Goal: Task Accomplishment & Management: Manage account settings

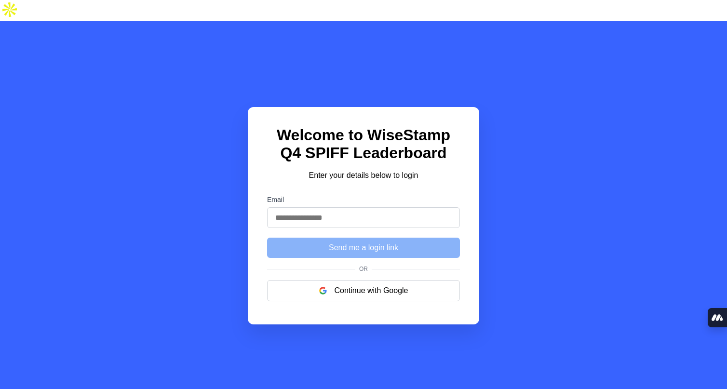
click at [394, 207] on input "Email" at bounding box center [363, 217] width 193 height 21
click at [573, 230] on div "Welcome to WiseStamp Q4 SPIFF Leaderboard Enter your details below to login Ema…" at bounding box center [363, 215] width 727 height 389
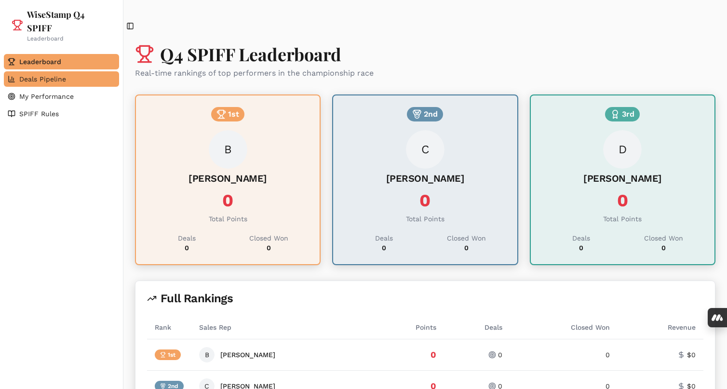
click at [71, 85] on link "Deals Pipeline" at bounding box center [61, 78] width 115 height 15
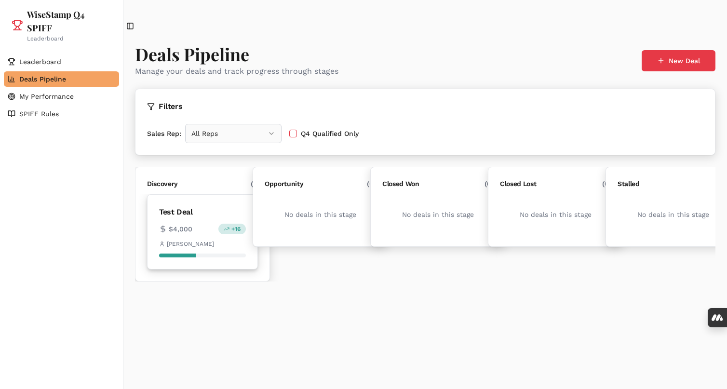
click at [203, 224] on div "$4,000 + 16" at bounding box center [202, 229] width 87 height 11
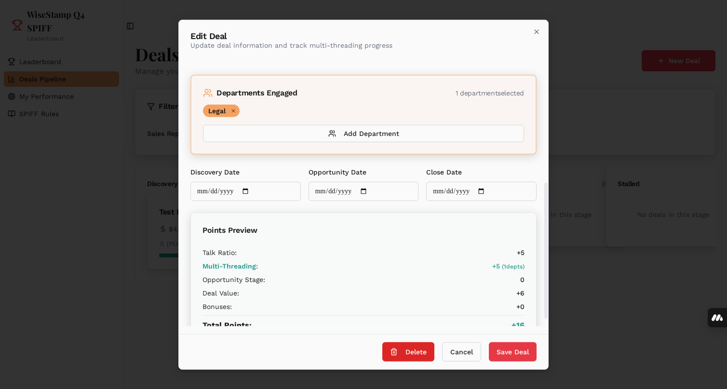
scroll to position [237, 0]
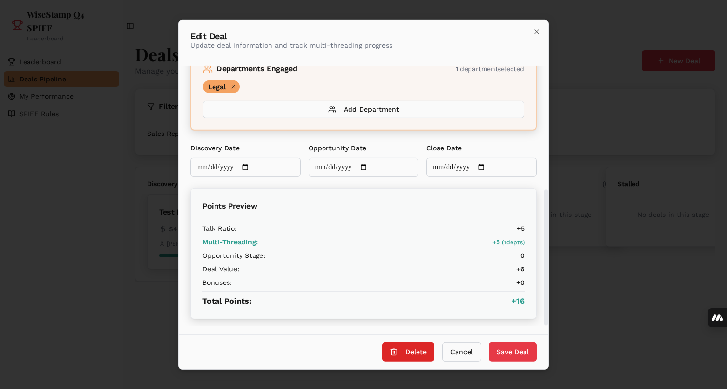
click at [463, 167] on input "Close Date" at bounding box center [481, 166] width 110 height 19
click at [487, 168] on input "Close Date" at bounding box center [481, 166] width 110 height 19
type input "**********"
click at [519, 349] on button "Save Deal" at bounding box center [513, 351] width 48 height 19
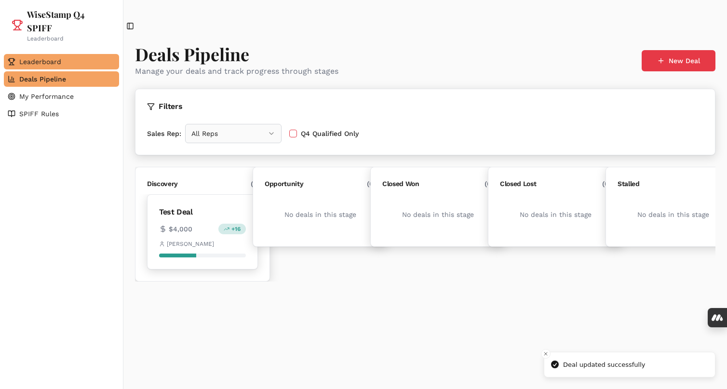
click at [62, 64] on link "Leaderboard" at bounding box center [61, 61] width 115 height 15
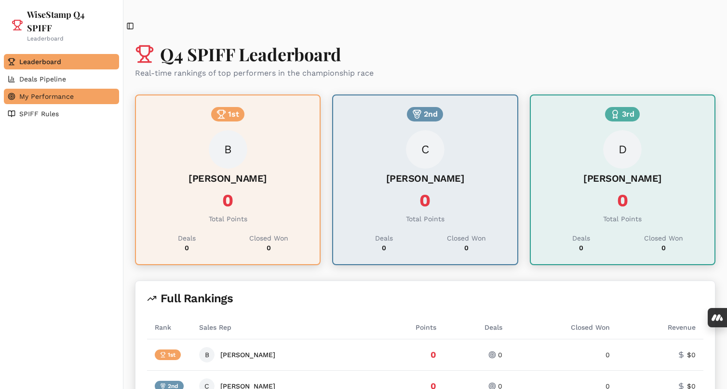
click at [45, 97] on span "My Performance" at bounding box center [46, 97] width 54 height 10
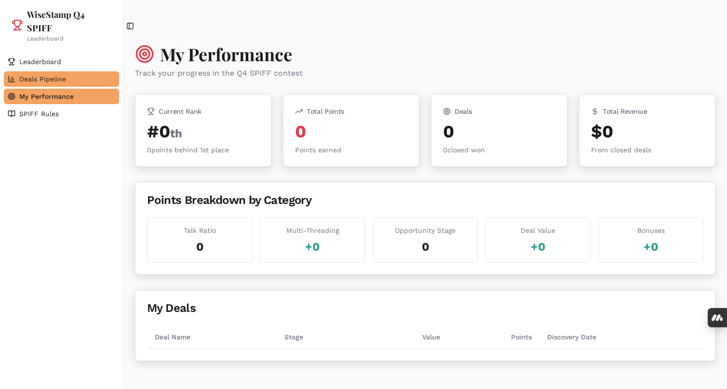
click at [44, 79] on span "Deals Pipeline" at bounding box center [42, 79] width 47 height 10
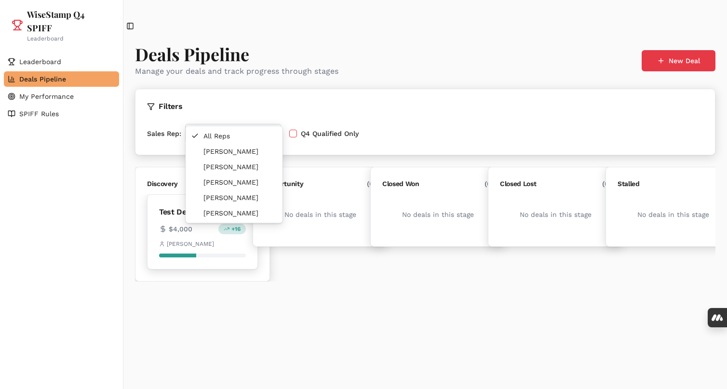
click at [242, 113] on html "WiseStamp Q4 SPIFF Leaderboard Leaderboard Deals Pipeline My Performance SPIFF …" at bounding box center [363, 204] width 727 height 408
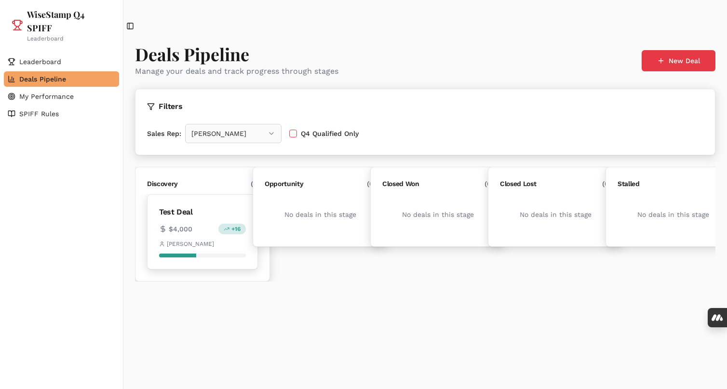
click at [496, 101] on div "Filters" at bounding box center [425, 107] width 557 height 12
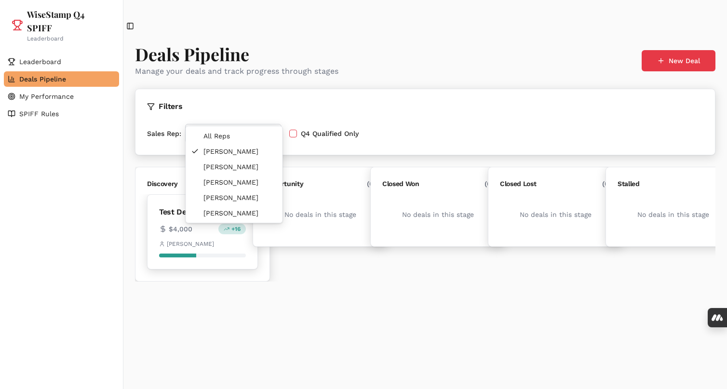
click at [227, 120] on html "WiseStamp Q4 SPIFF Leaderboard Leaderboard Deals Pipeline My Performance SPIFF …" at bounding box center [363, 204] width 727 height 408
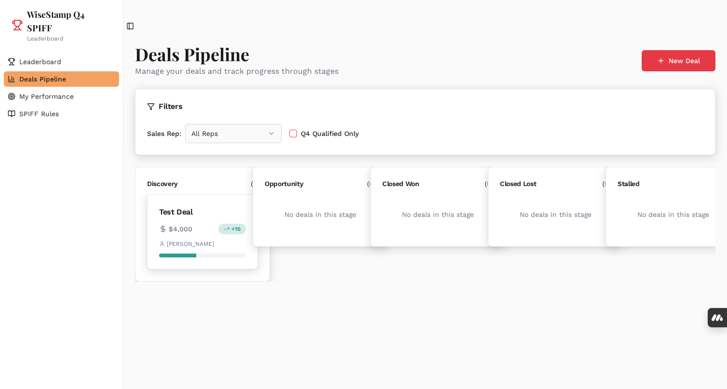
click at [228, 113] on html "WiseStamp Q4 SPIFF Leaderboard Leaderboard Deals Pipeline My Performance SPIFF …" at bounding box center [363, 204] width 727 height 408
